Goal: Task Accomplishment & Management: Use online tool/utility

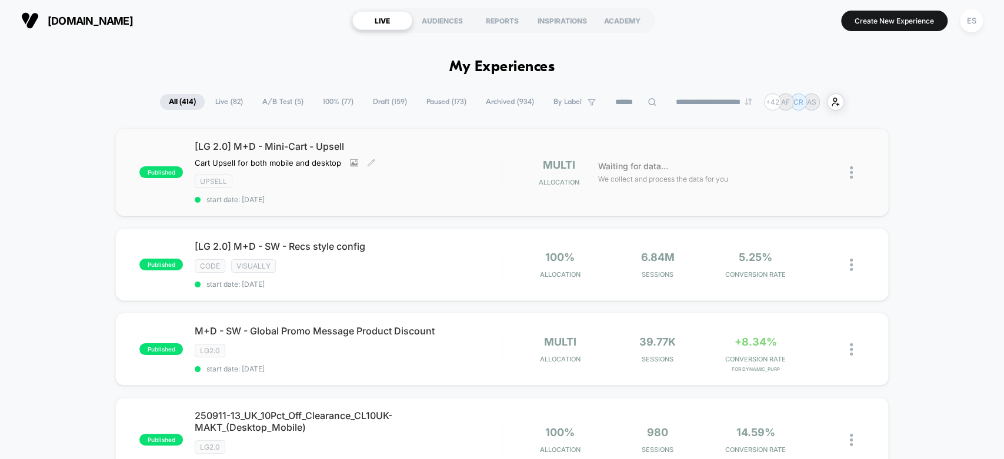
click at [269, 145] on span "[LG 2.0] M+D - Mini-Cart - Upsell" at bounding box center [348, 147] width 306 height 12
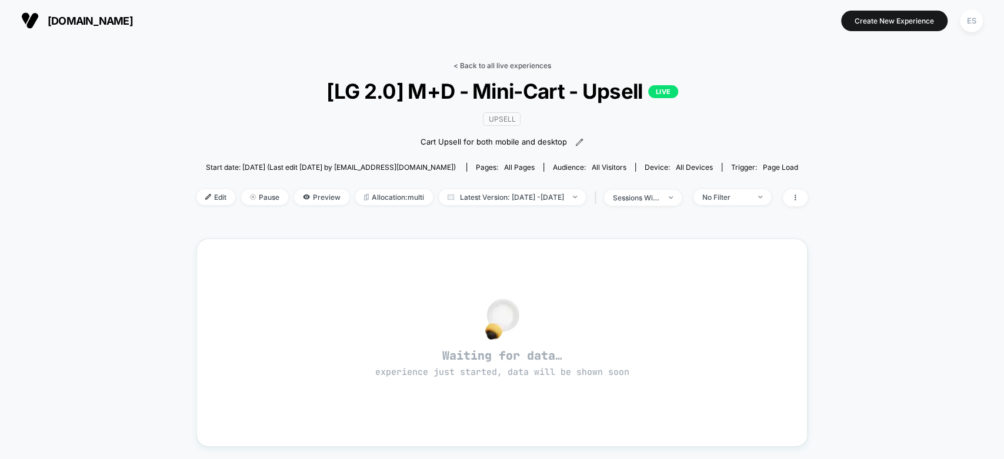
click at [456, 66] on link "< Back to all live experiences" at bounding box center [502, 65] width 98 height 9
